Goal: Transaction & Acquisition: Subscribe to service/newsletter

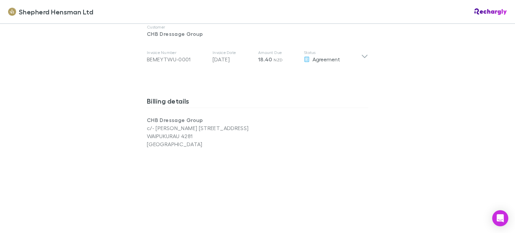
scroll to position [390, 0]
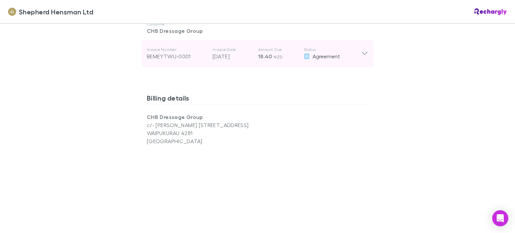
click at [362, 50] on icon at bounding box center [364, 54] width 7 height 8
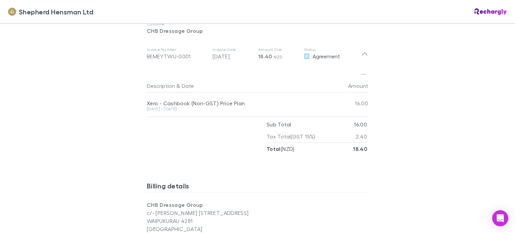
click at [451, 82] on div "Shepherd Hensman Ltd Shepherd Hensman Ltd Software subscriptions agreement Shep…" at bounding box center [257, 116] width 515 height 233
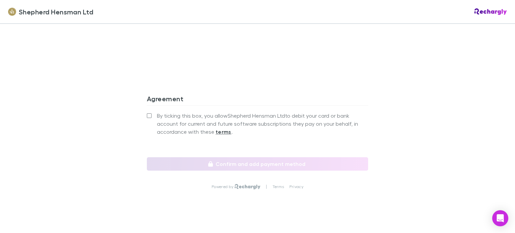
scroll to position [727, 0]
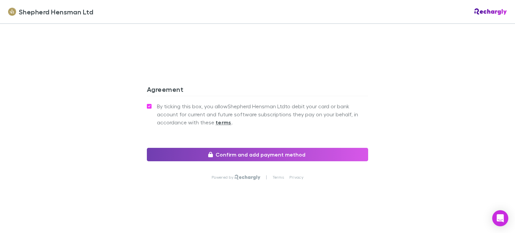
click at [232, 155] on button "Confirm and add payment method" at bounding box center [257, 154] width 221 height 13
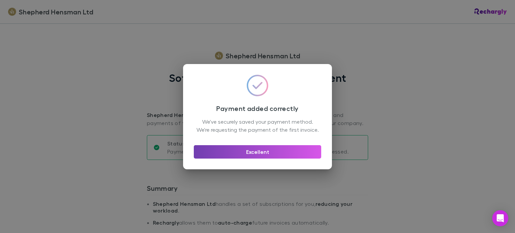
click at [240, 152] on button "Excellent" at bounding box center [257, 151] width 127 height 13
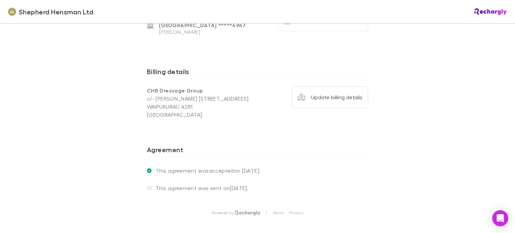
scroll to position [509, 0]
